Goal: Obtain resource: Download file/media

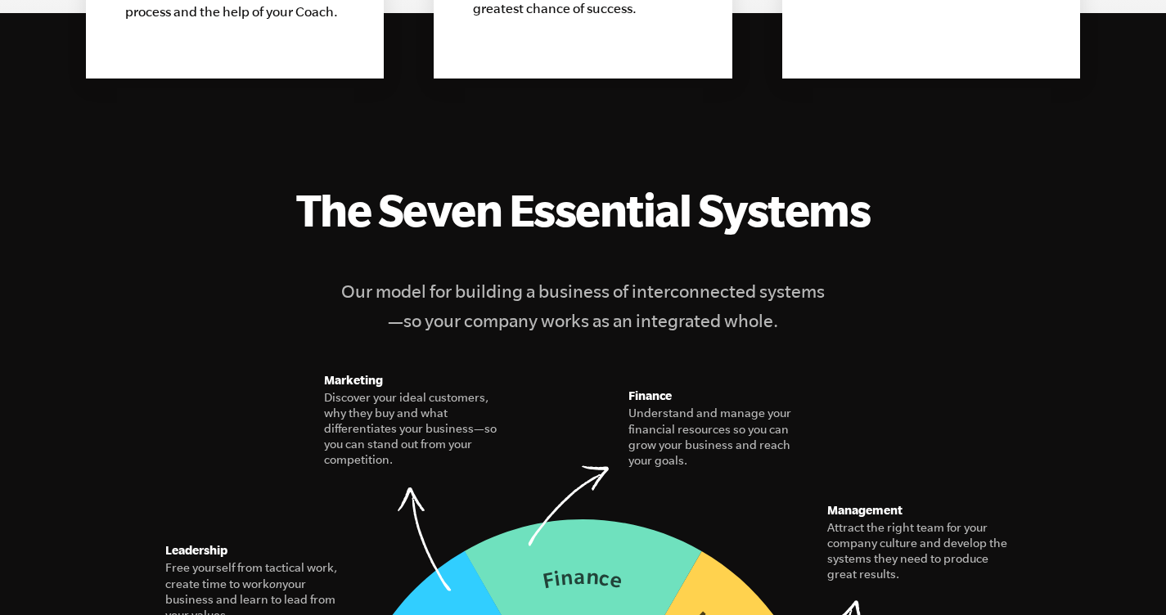
scroll to position [2139, 0]
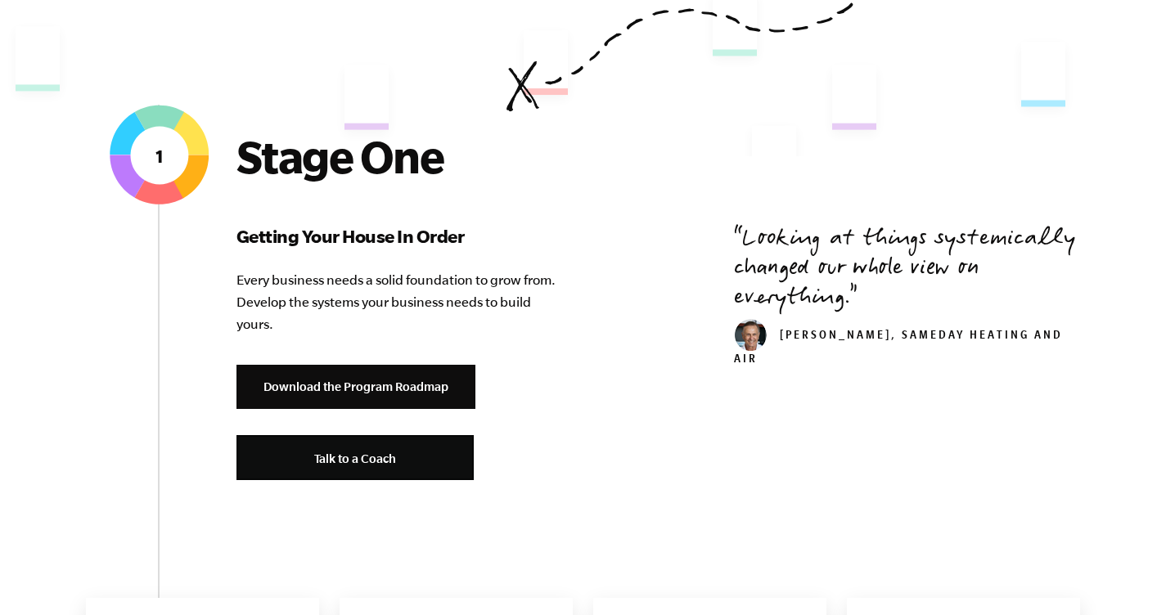
scroll to position [533, 0]
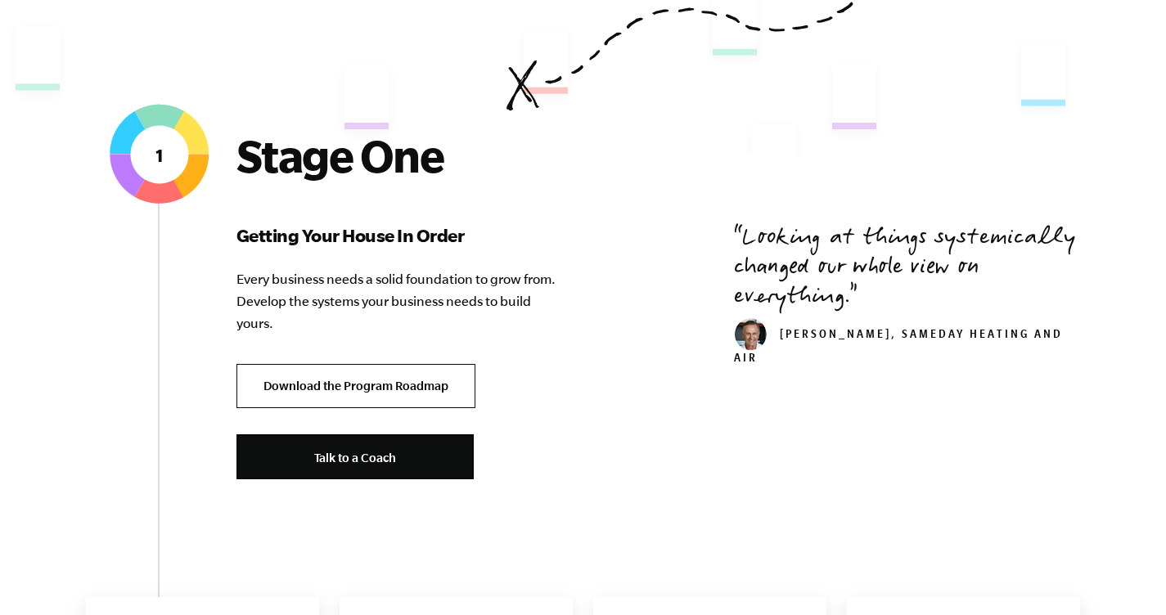
click at [411, 384] on link "Download the Program Roadmap" at bounding box center [355, 386] width 239 height 45
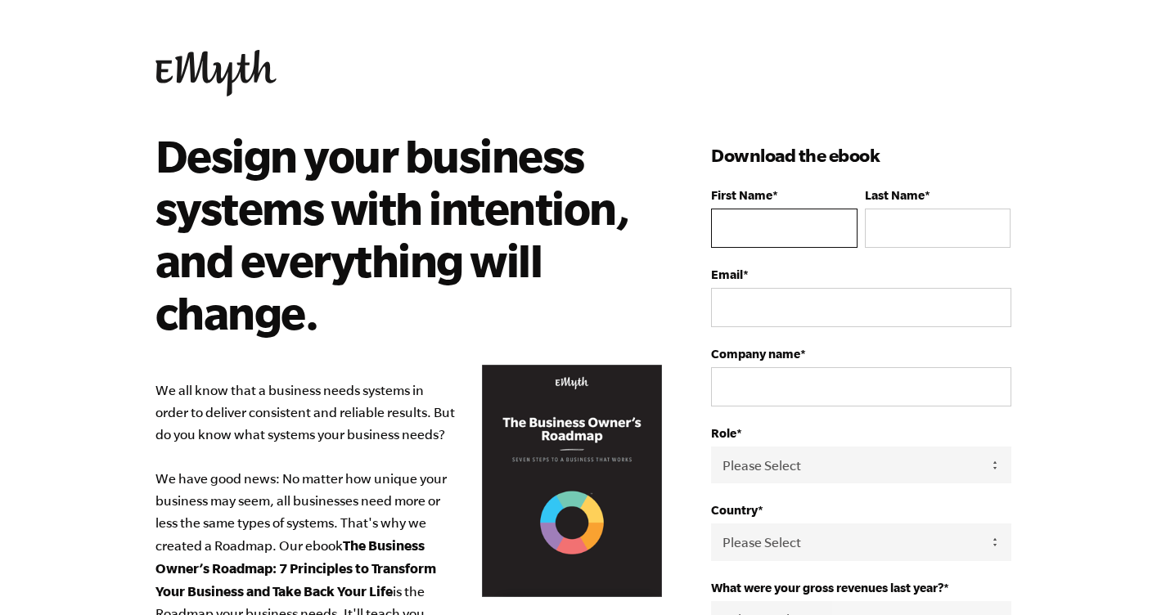
click at [743, 218] on input "First Name *" at bounding box center [784, 228] width 146 height 39
type input "[PERSON_NAME]"
type input "Holvoet"
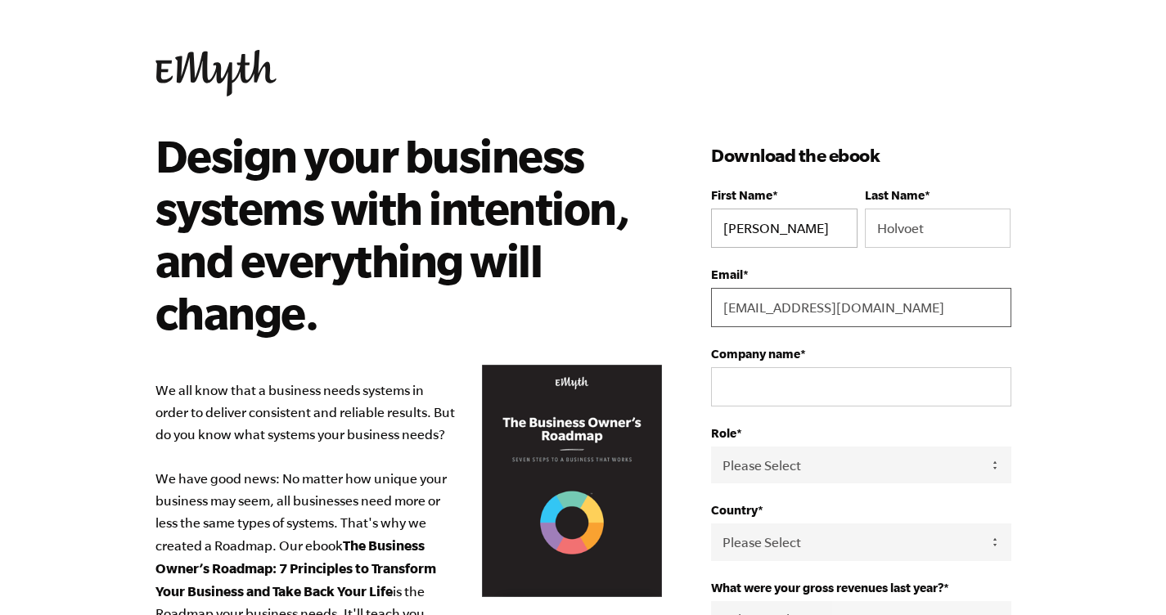
type input "hholv@yahoo.co.uk"
click at [968, 389] on input "Company name *" at bounding box center [860, 386] width 299 height 39
type input "Heidi Holvoet"
select select "Owner"
select select "Belgium"
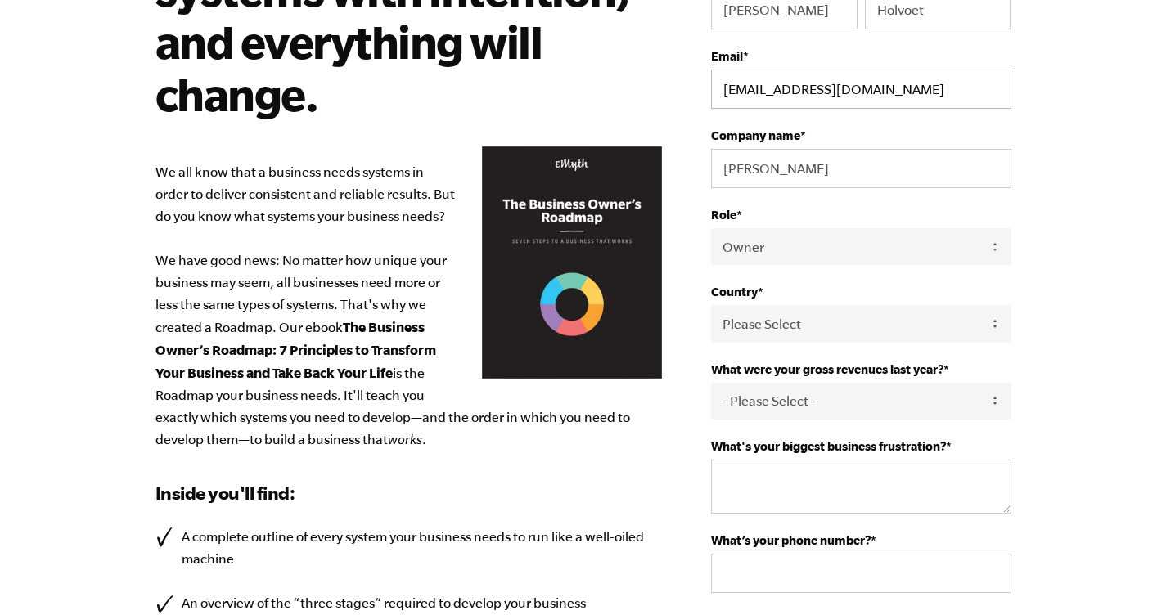
scroll to position [262, 0]
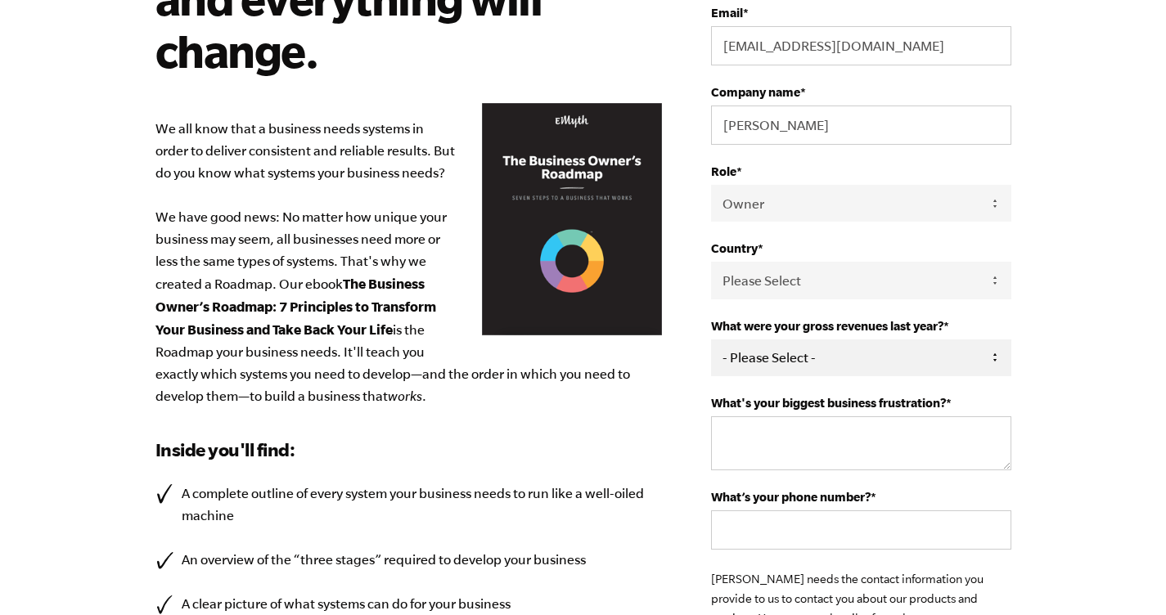
select select "0-75K"
click at [911, 430] on textarea "What's your biggest business frustration? *" at bounding box center [860, 443] width 299 height 54
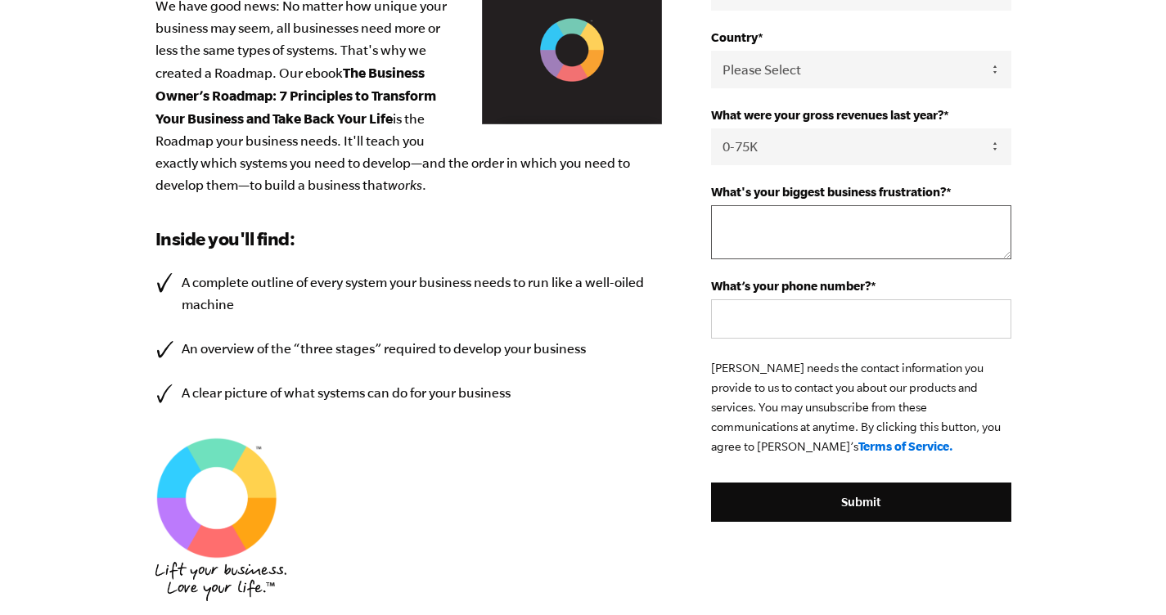
scroll to position [484, 0]
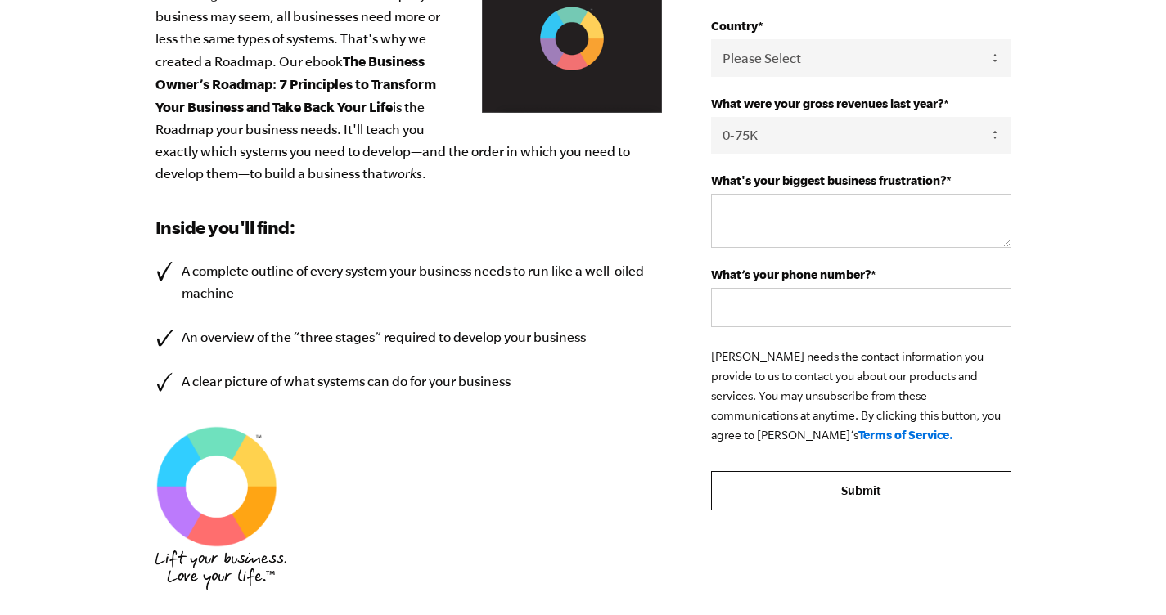
click at [914, 487] on form "First Name * Heidi Last Name * Holvoet Email * hholv@yahoo.co.uk Company name *…" at bounding box center [860, 107] width 299 height 807
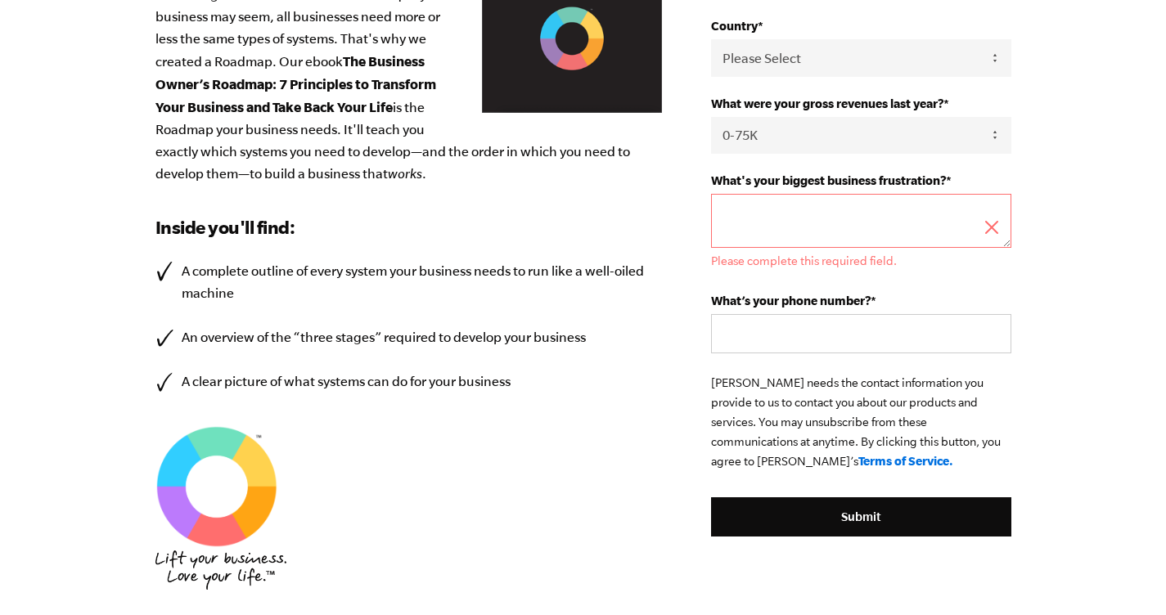
click at [762, 214] on textarea "What's your biggest business frustration? *" at bounding box center [860, 221] width 299 height 54
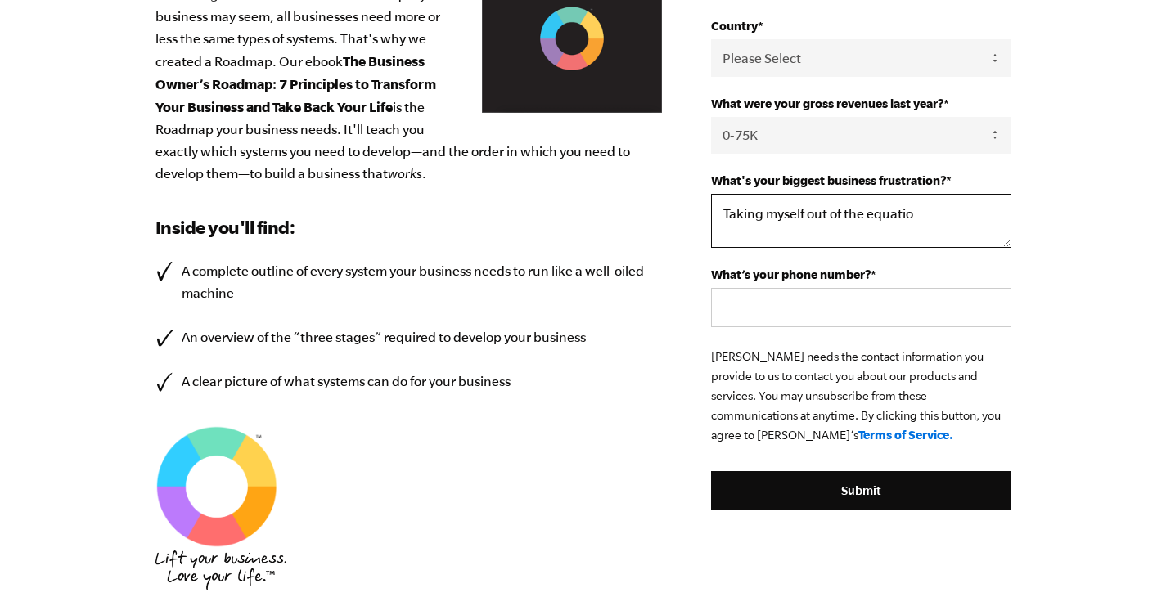
type textarea "Taking myself out of the equation"
click at [760, 219] on textarea "Taking myself out of the equation" at bounding box center [860, 221] width 299 height 54
type textarea "r"
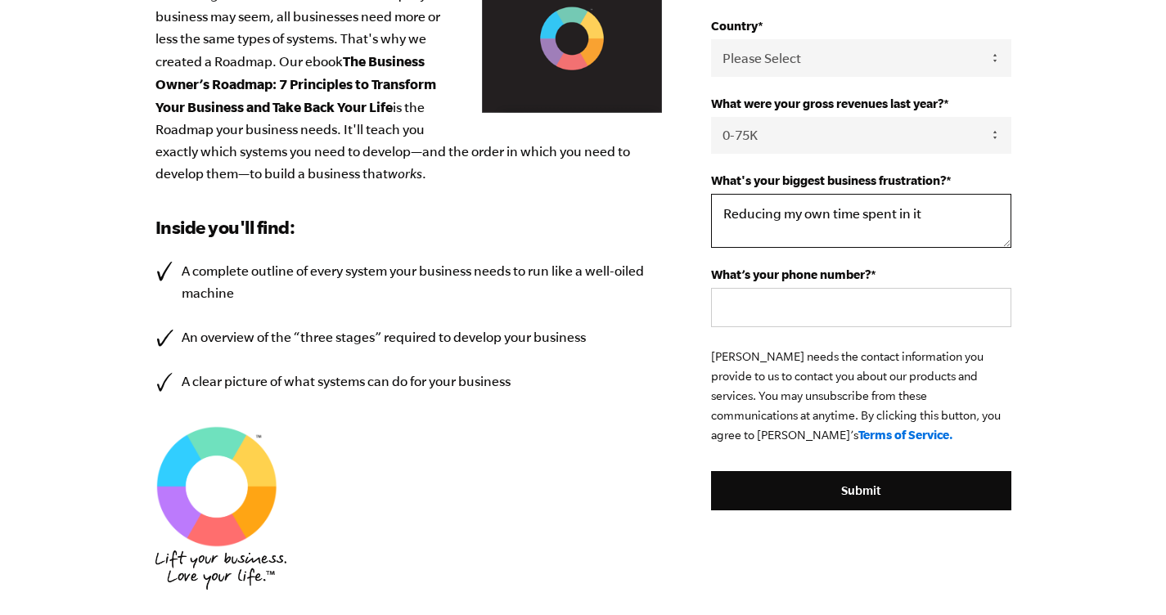
click at [816, 214] on textarea "Reducing my own time spent in it" at bounding box center [860, 221] width 299 height 54
type textarea "Reducing my time spent in it"
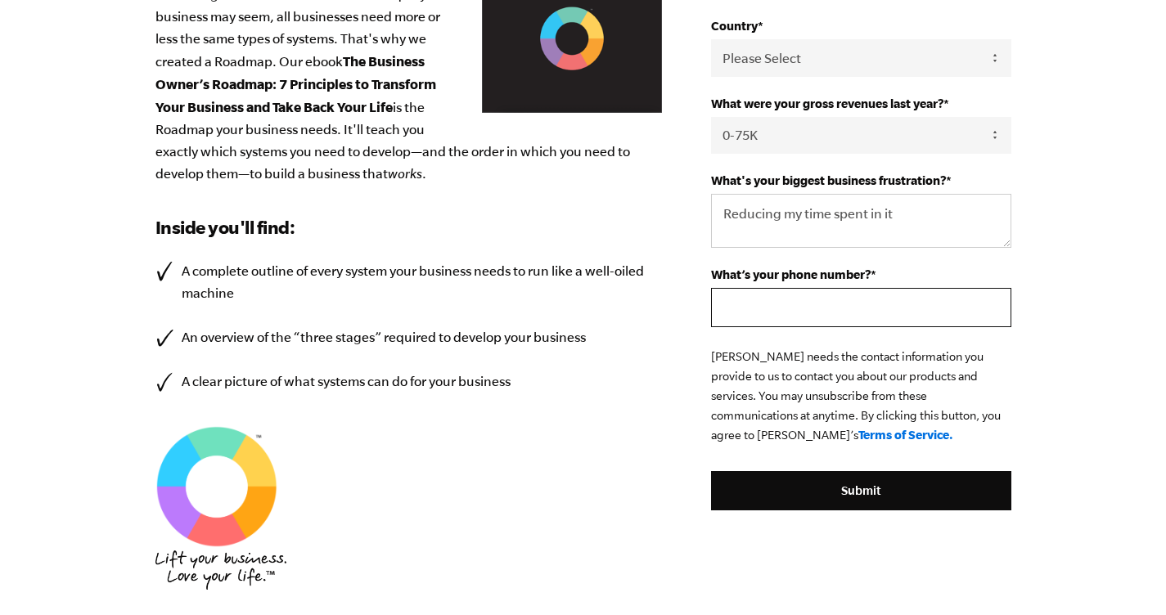
click at [821, 315] on input "What’s your phone number? *" at bounding box center [860, 307] width 299 height 39
type input "0472448575"
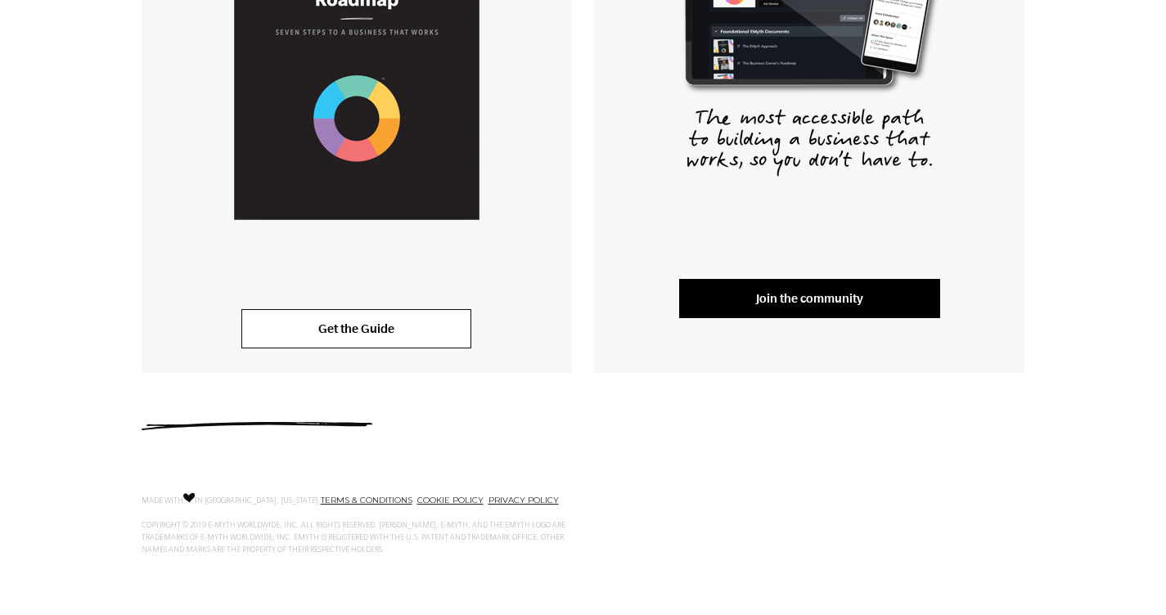
scroll to position [500, 0]
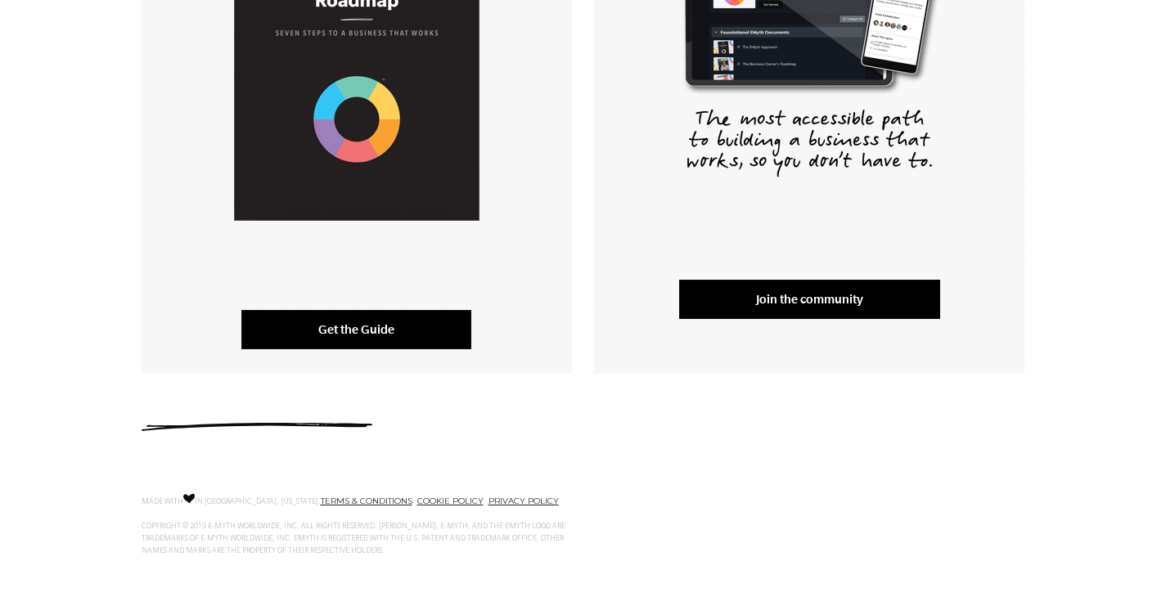
click at [350, 323] on link "Get the Guide" at bounding box center [356, 329] width 230 height 39
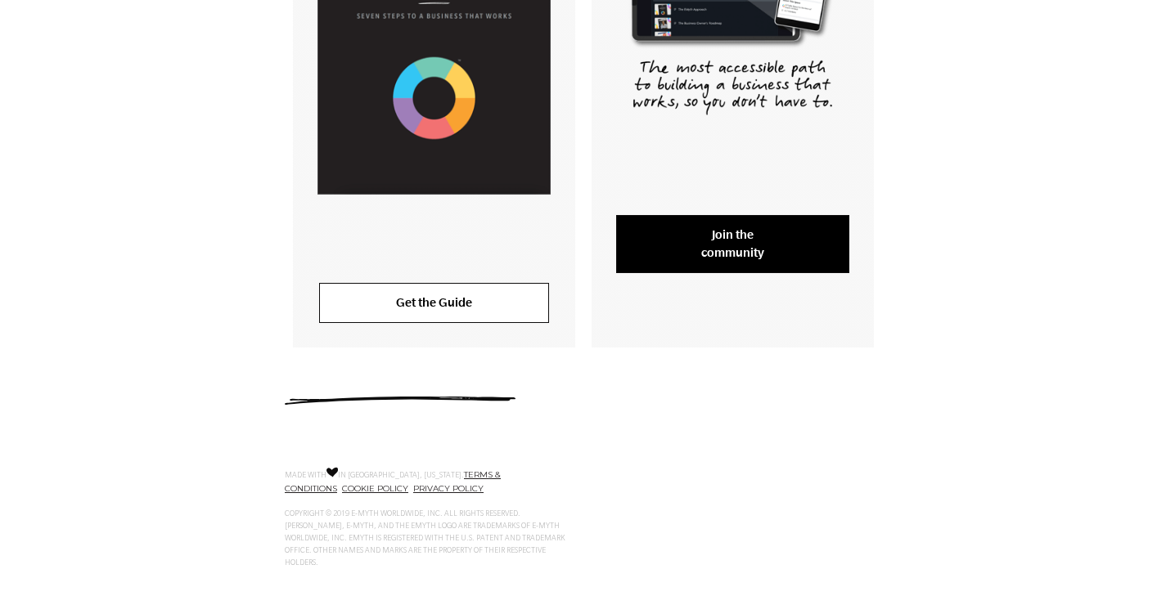
scroll to position [501, 0]
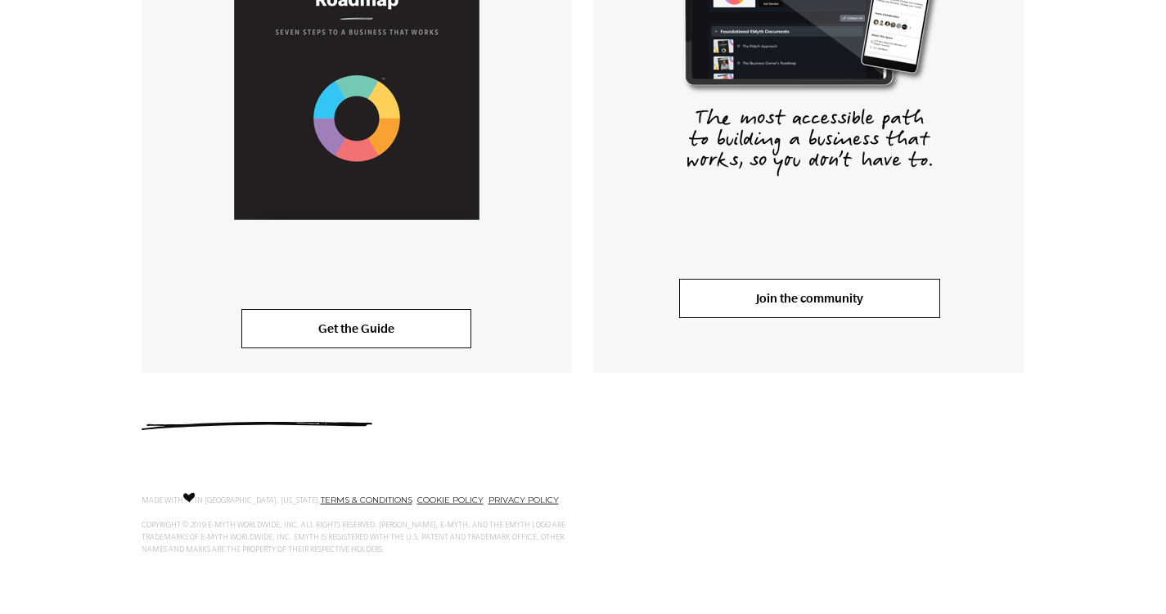
click at [847, 305] on link "Join the community" at bounding box center [809, 298] width 261 height 39
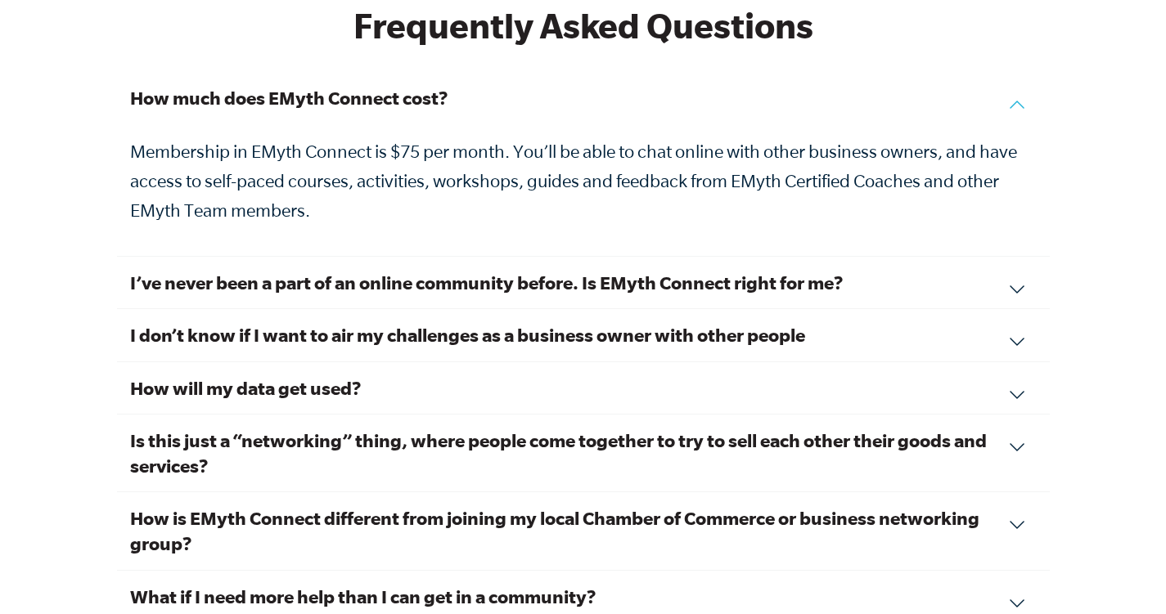
scroll to position [5573, 0]
